Goal: Information Seeking & Learning: Learn about a topic

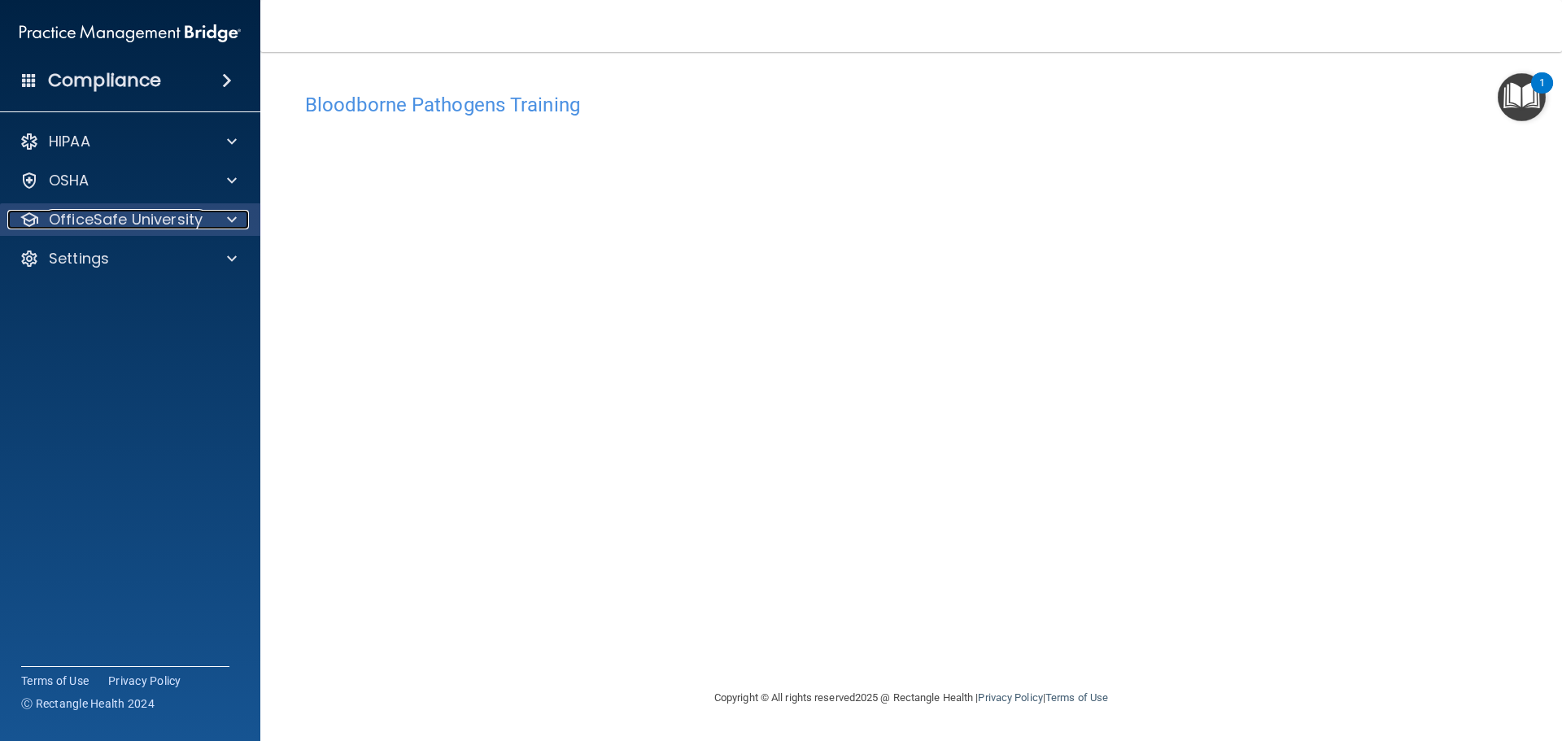
click at [224, 214] on div at bounding box center [229, 220] width 41 height 20
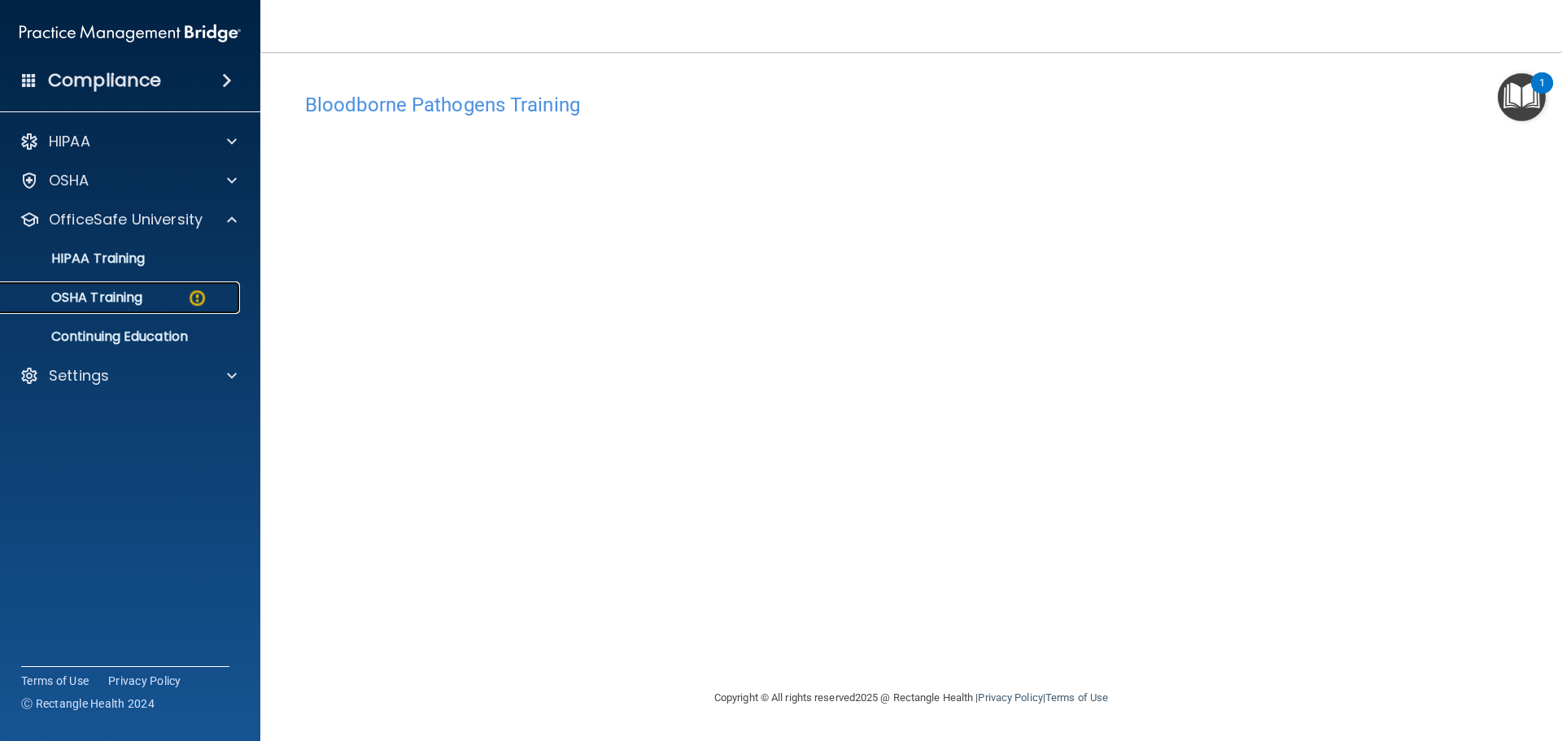
click at [116, 294] on p "OSHA Training" at bounding box center [77, 298] width 132 height 16
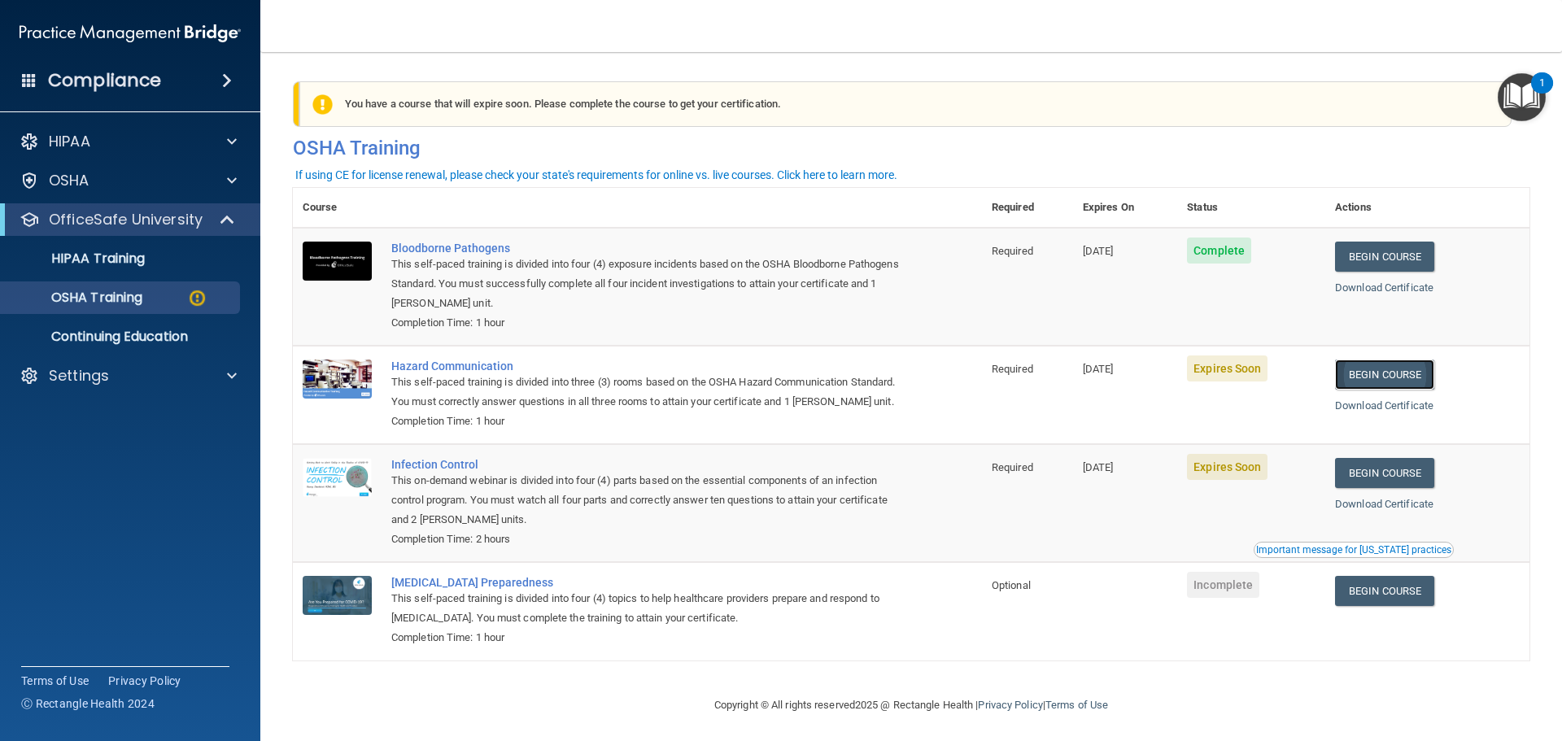
click at [1384, 372] on link "Begin Course" at bounding box center [1384, 375] width 99 height 30
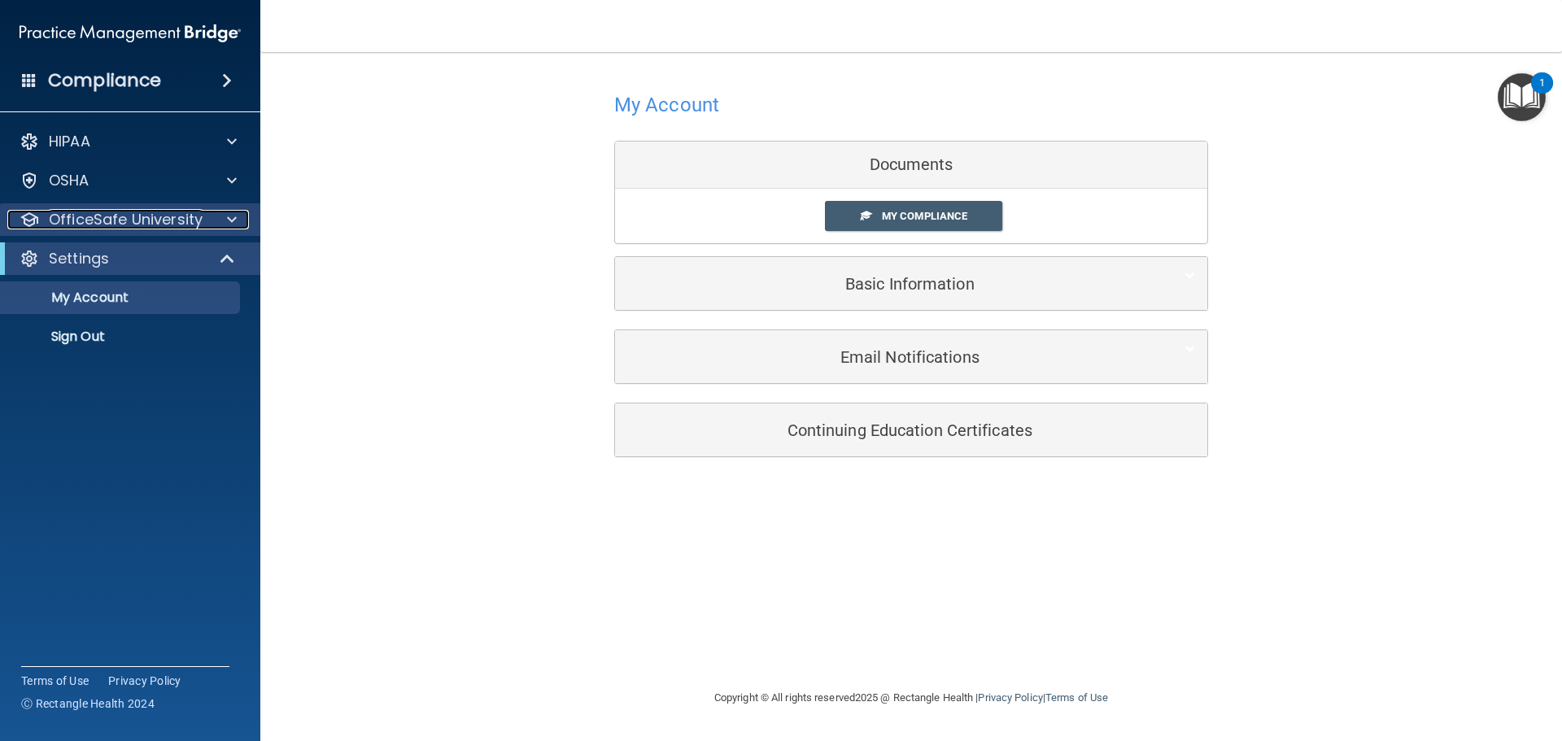
click at [222, 219] on div at bounding box center [229, 220] width 41 height 20
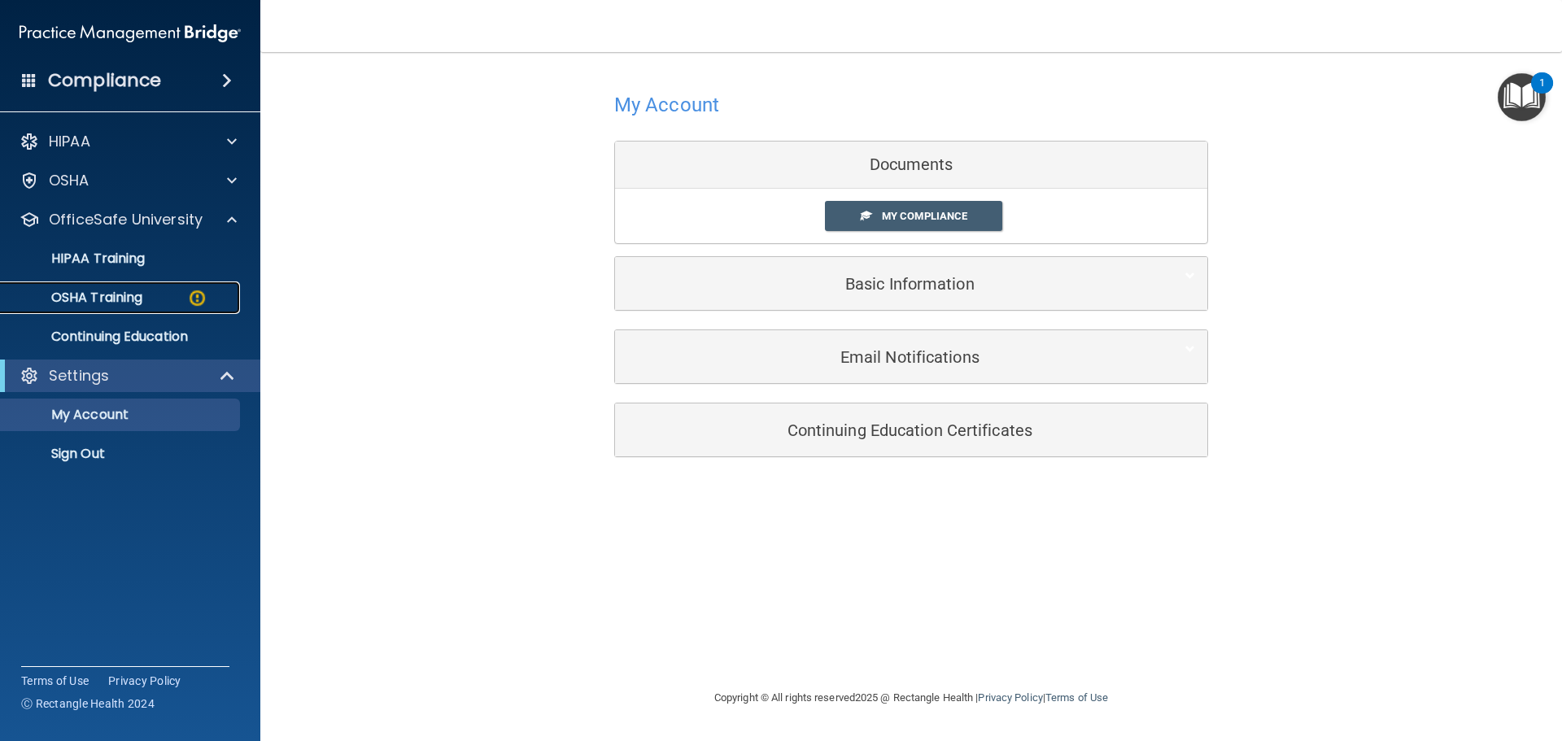
click at [196, 291] on img at bounding box center [197, 298] width 20 height 20
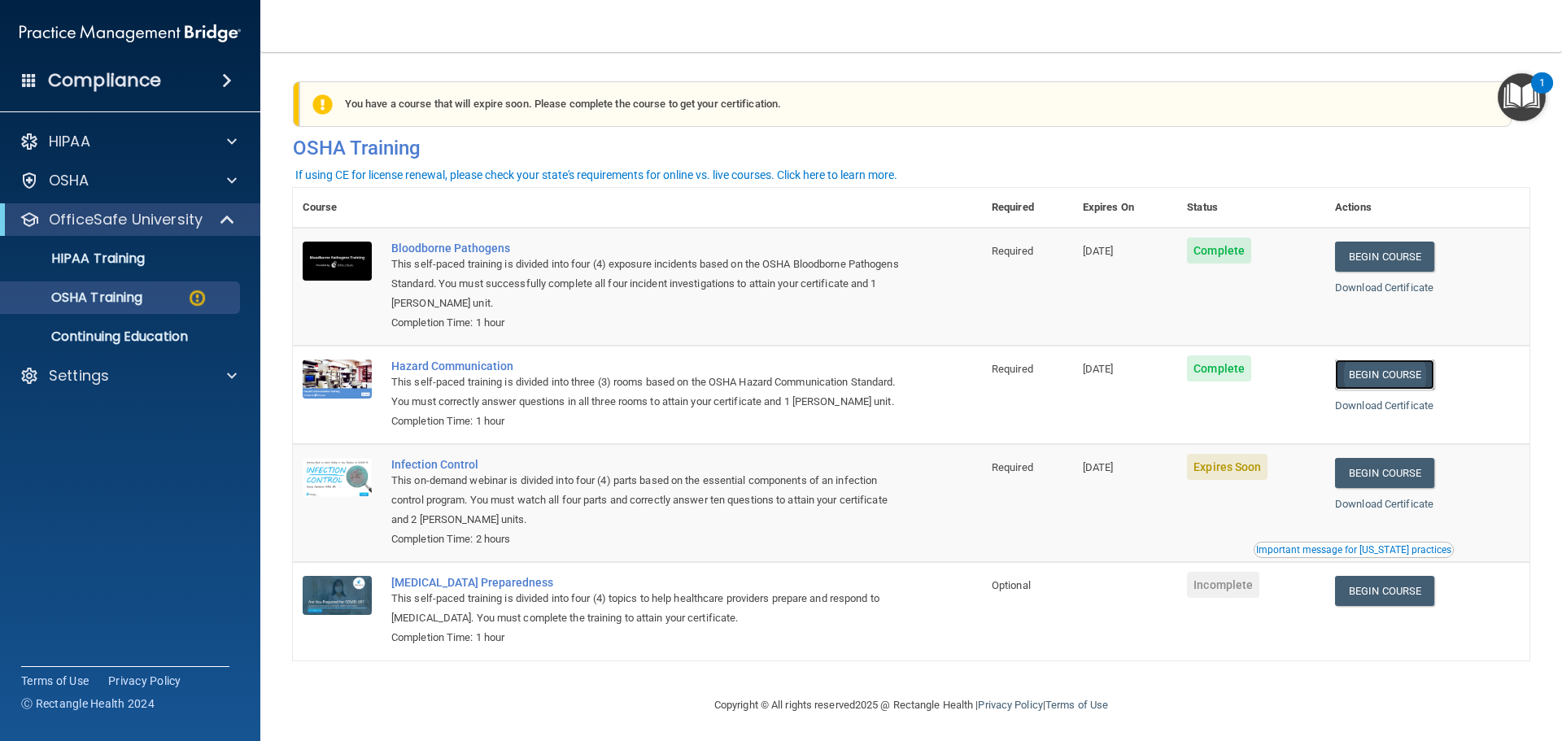
click at [1384, 369] on link "Begin Course" at bounding box center [1384, 375] width 99 height 30
